Goal: Information Seeking & Learning: Compare options

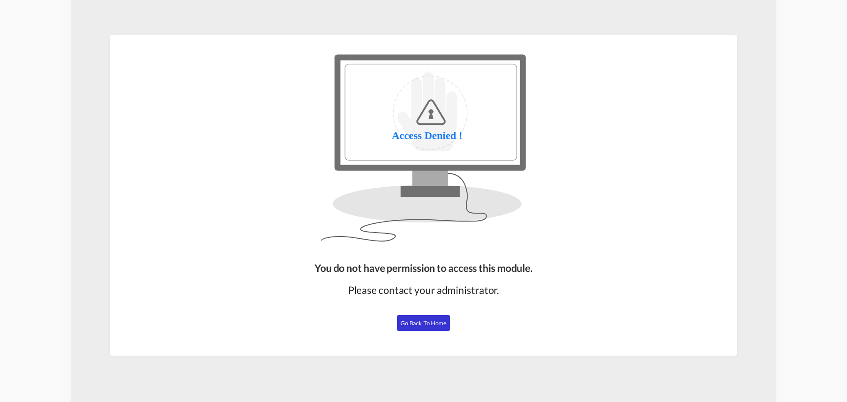
click at [420, 326] on button "Go Back to Home" at bounding box center [423, 323] width 53 height 16
